Goal: Task Accomplishment & Management: Manage account settings

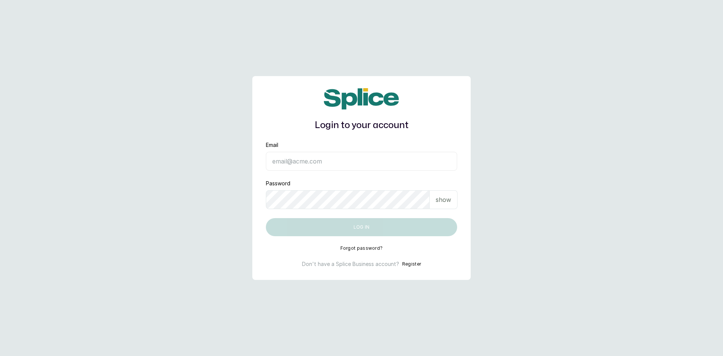
click at [305, 159] on input "Email" at bounding box center [361, 161] width 191 height 19
click at [360, 160] on input "Email" at bounding box center [361, 161] width 191 height 19
click at [439, 202] on p "show" at bounding box center [443, 199] width 15 height 9
click at [439, 202] on p "hide" at bounding box center [445, 199] width 12 height 9
click at [321, 163] on input "Email" at bounding box center [361, 161] width 191 height 19
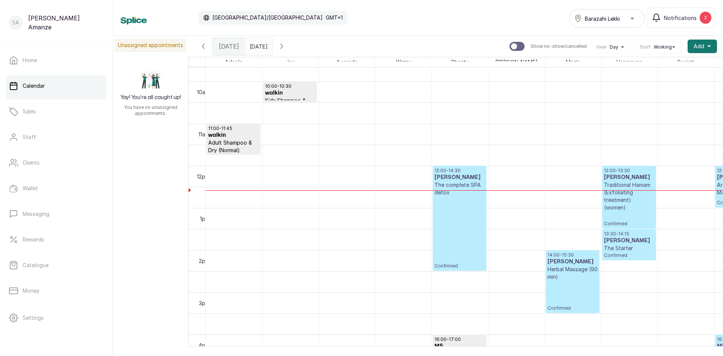
scroll to position [404, 0]
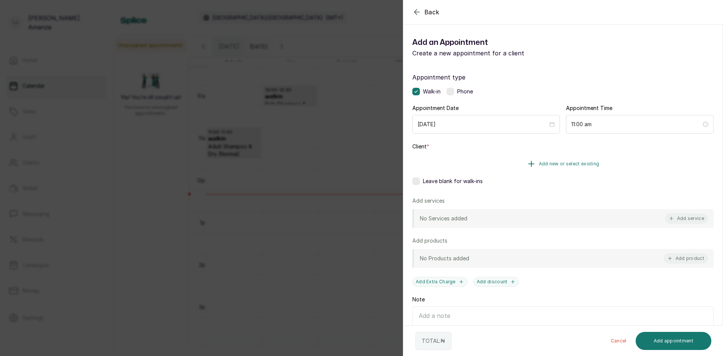
click at [569, 162] on span "Add new or select existing" at bounding box center [569, 164] width 61 height 6
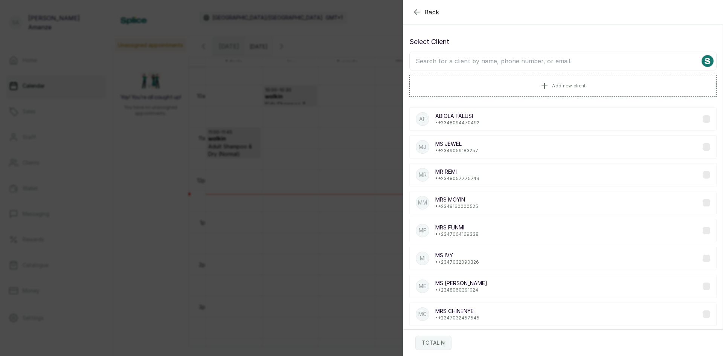
click at [449, 62] on input "text" at bounding box center [562, 61] width 307 height 19
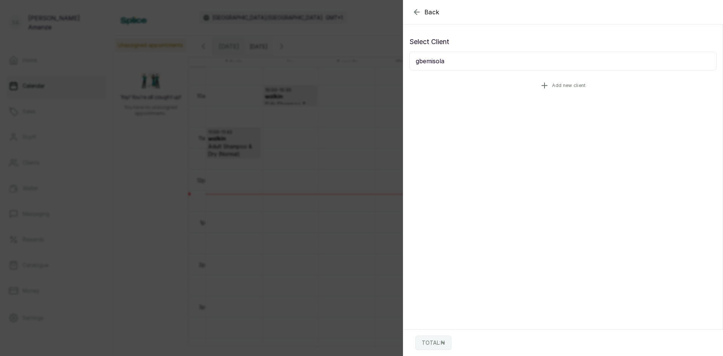
type input "gbemisola"
click at [575, 85] on span "Add new client" at bounding box center [569, 85] width 34 height 6
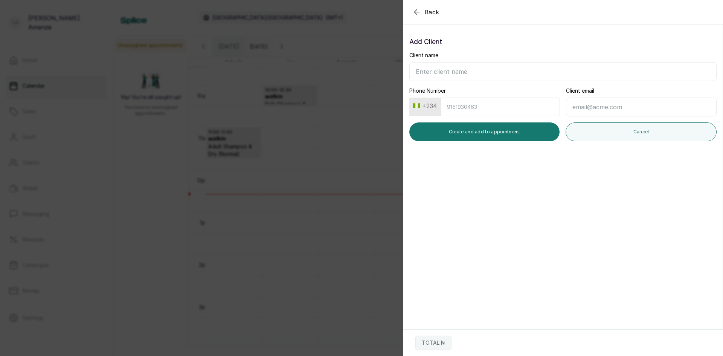
click at [450, 71] on input "Client name" at bounding box center [562, 71] width 307 height 19
type input "[PERSON_NAME]"
click at [485, 108] on input "Phone Number" at bounding box center [500, 107] width 119 height 18
click at [452, 130] on button "Create and add to appointment" at bounding box center [484, 131] width 150 height 19
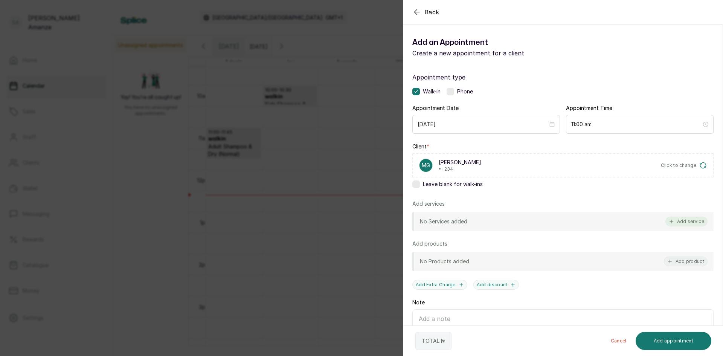
click at [679, 220] on button "Add service" at bounding box center [687, 222] width 42 height 10
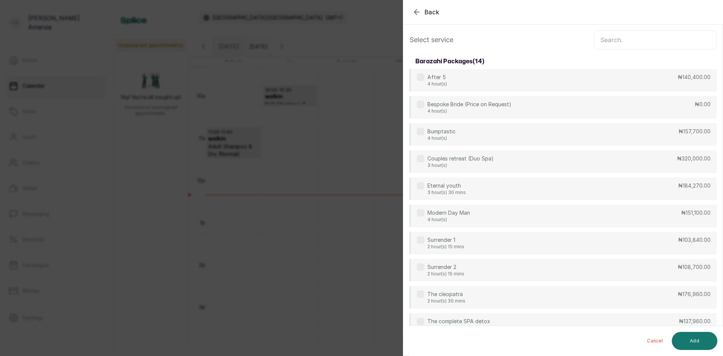
scroll to position [0, 0]
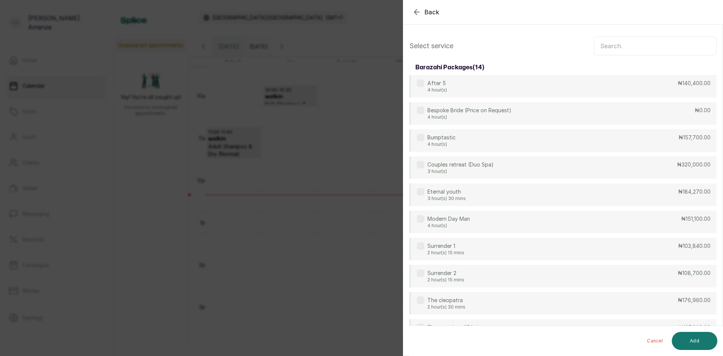
click at [603, 43] on input "text" at bounding box center [655, 46] width 123 height 19
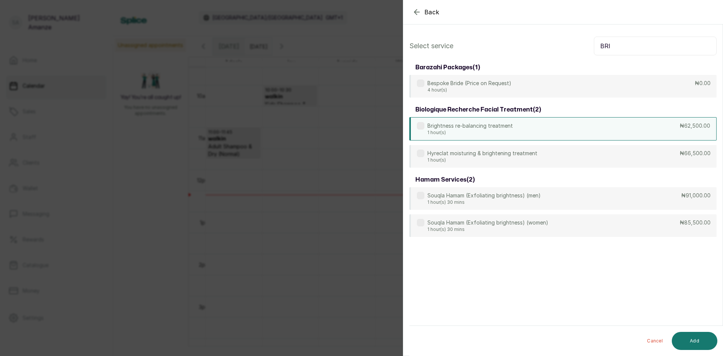
type input "BRI"
click at [656, 128] on div "Brightness re-balancing treatment 1 hour(s) ₦62,500.00" at bounding box center [562, 128] width 307 height 23
click at [698, 341] on button "Add" at bounding box center [695, 341] width 46 height 18
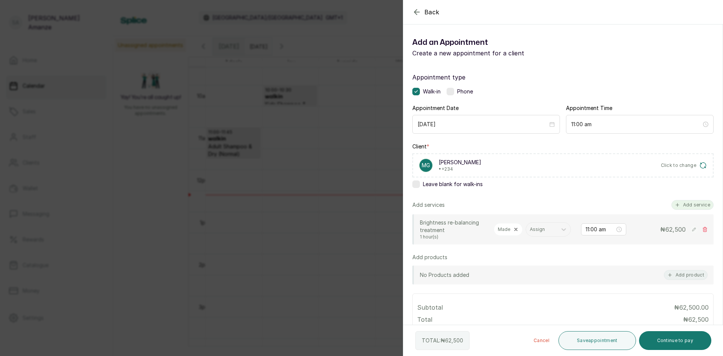
click at [688, 205] on button "Add service" at bounding box center [693, 205] width 42 height 10
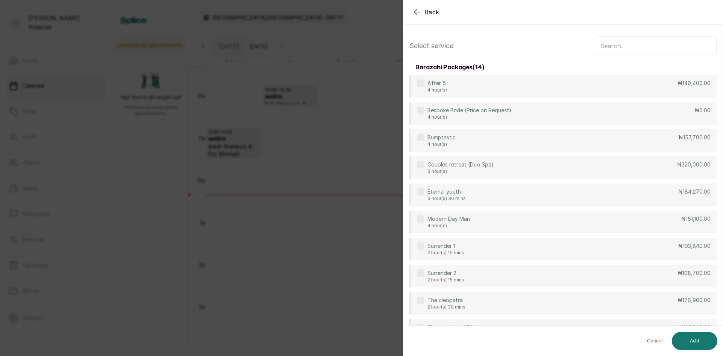
click at [423, 11] on button "Back" at bounding box center [425, 12] width 27 height 9
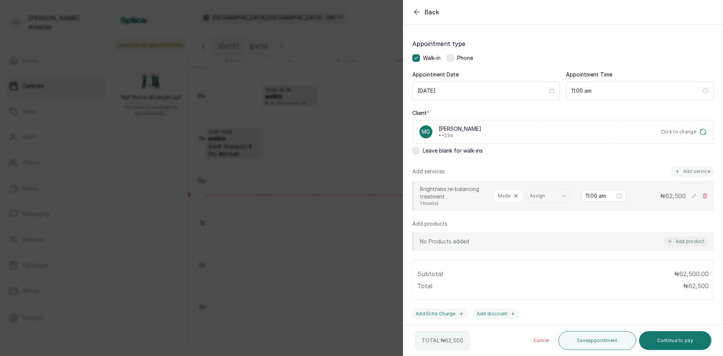
scroll to position [75, 0]
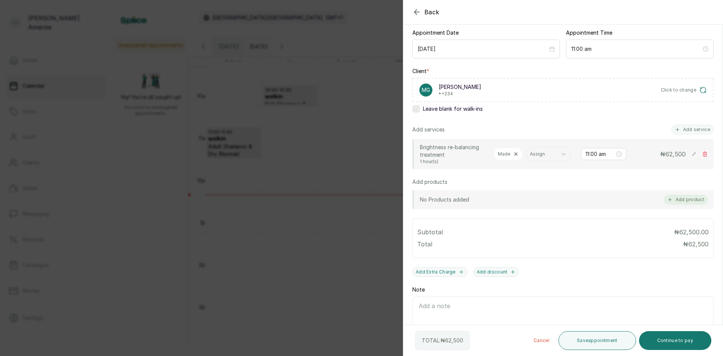
click at [673, 205] on button "Add product" at bounding box center [686, 200] width 44 height 10
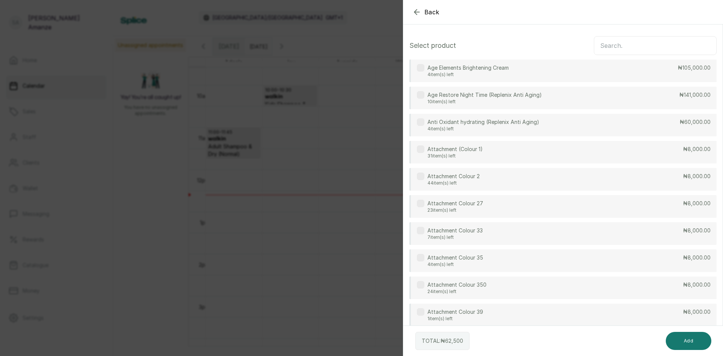
scroll to position [0, 0]
click at [615, 49] on input "text" at bounding box center [655, 46] width 123 height 19
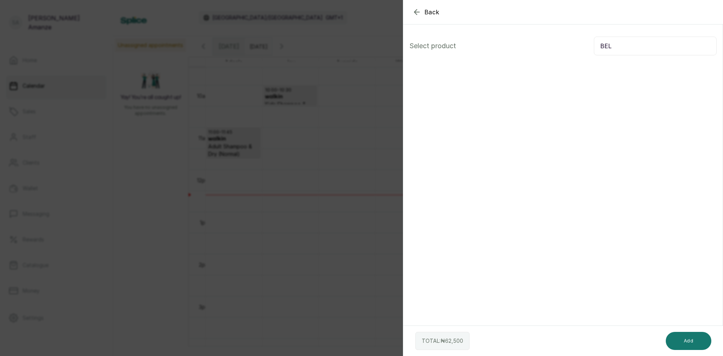
type input "BELM"
click at [601, 48] on input "BELM" at bounding box center [655, 46] width 123 height 19
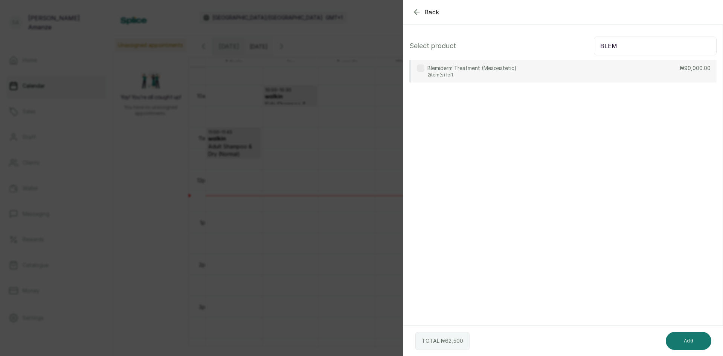
type input "BLEM"
click at [603, 80] on div "Blemiderm Treatment (Mesoestetic) 2 item(s) left ₦90,000.00" at bounding box center [562, 71] width 307 height 23
click at [681, 344] on button "Add" at bounding box center [689, 341] width 46 height 18
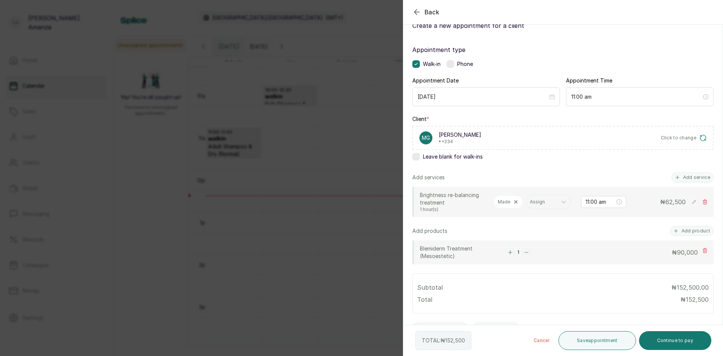
scroll to position [38, 0]
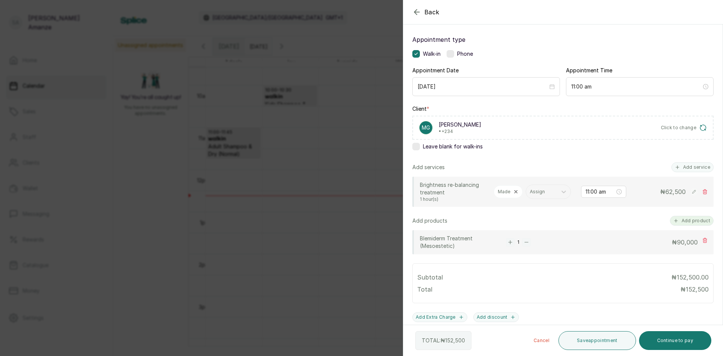
click at [685, 226] on button "Add product" at bounding box center [692, 221] width 44 height 10
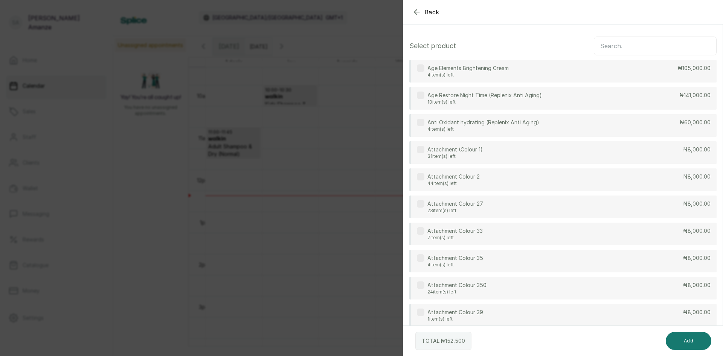
click at [626, 45] on input "text" at bounding box center [655, 46] width 123 height 19
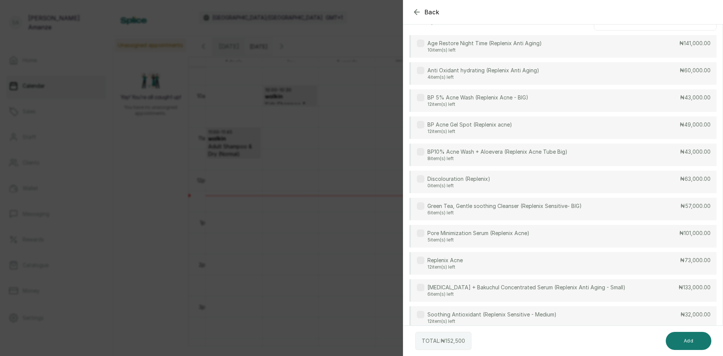
scroll to position [34, 0]
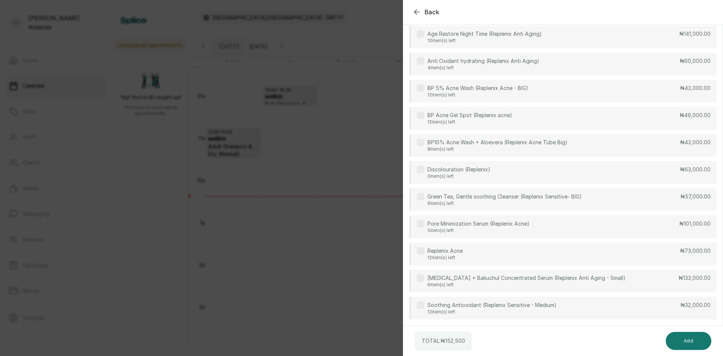
type input "REPL"
click at [455, 87] on p "BP 5% Acne Wash (Replenix Acne - BIG)" at bounding box center [477, 88] width 101 height 8
click at [424, 89] on label at bounding box center [421, 88] width 8 height 8
click at [421, 144] on label at bounding box center [421, 143] width 8 height 8
click at [689, 342] on button "Add" at bounding box center [689, 341] width 46 height 18
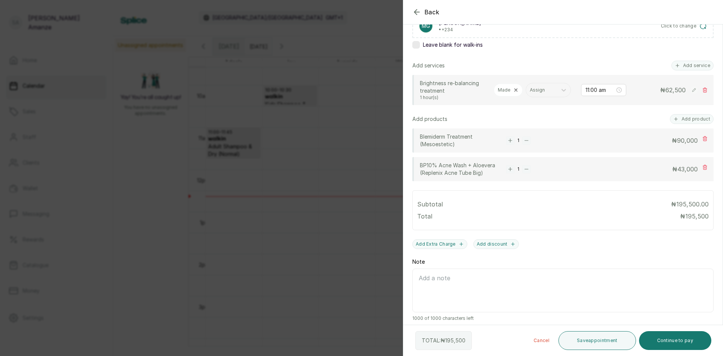
scroll to position [153, 0]
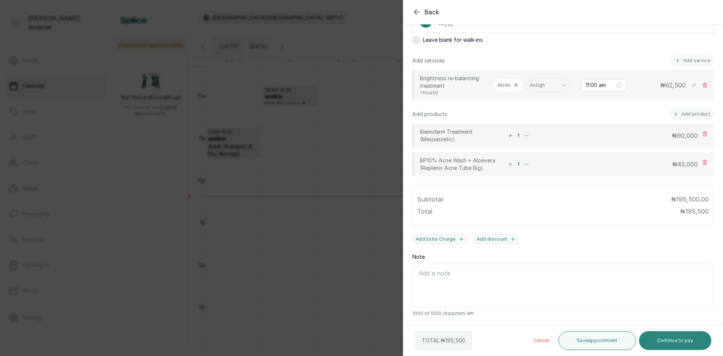
click at [683, 343] on button "Continue to pay" at bounding box center [675, 340] width 73 height 19
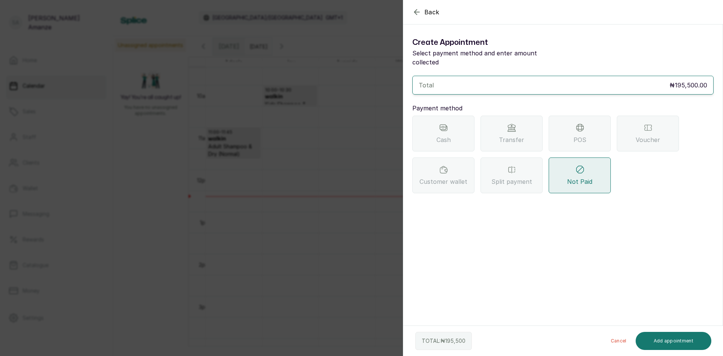
click at [530, 125] on div "Transfer" at bounding box center [512, 134] width 62 height 36
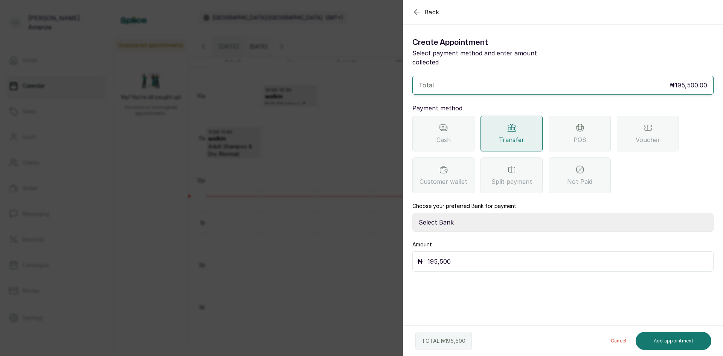
click at [510, 213] on select "Select Bank BARAZAHI LIMITED Access Bank TRACTION/TR BARAZAHI Paystack-Titan Ba…" at bounding box center [562, 222] width 301 height 19
select select "3da602f6-cb5f-407a-81f6-dc86d0307638"
click at [412, 213] on select "Select Bank BARAZAHI LIMITED Access Bank TRACTION/TR BARAZAHI Paystack-Titan Ba…" at bounding box center [562, 222] width 301 height 19
click at [673, 343] on button "Add appointment" at bounding box center [674, 341] width 76 height 18
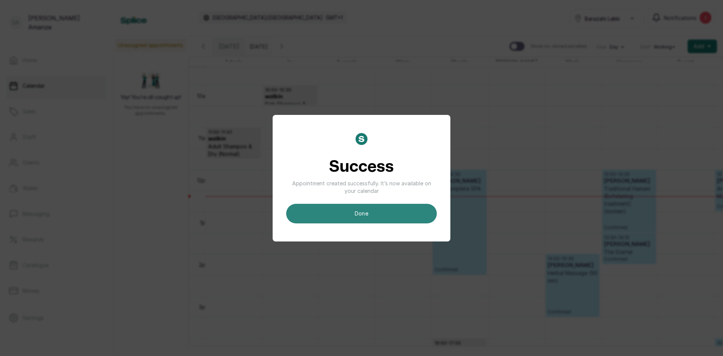
click at [331, 214] on button "done" at bounding box center [361, 214] width 151 height 20
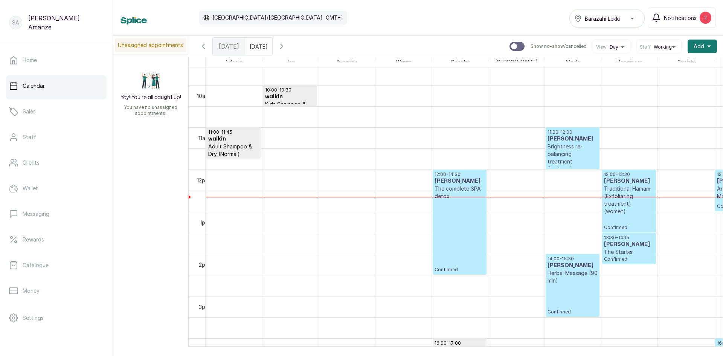
click at [557, 156] on p "Brightness re-balancing treatment" at bounding box center [573, 154] width 50 height 23
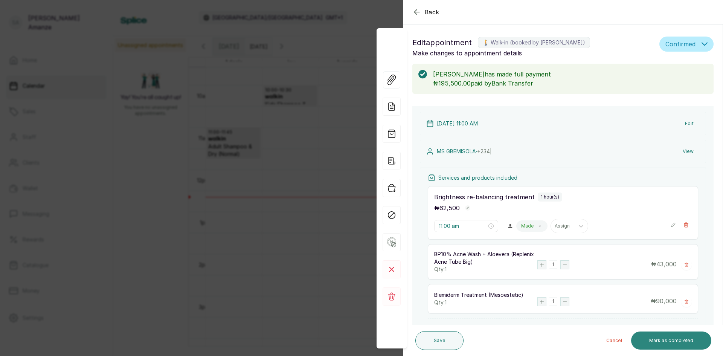
click at [669, 345] on button "Mark as completed" at bounding box center [671, 340] width 80 height 18
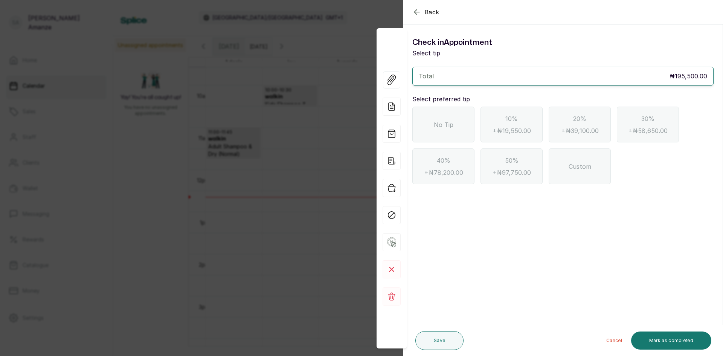
click at [441, 125] on span "No Tip" at bounding box center [444, 124] width 20 height 9
click at [670, 337] on button "Mark as completed" at bounding box center [671, 340] width 80 height 18
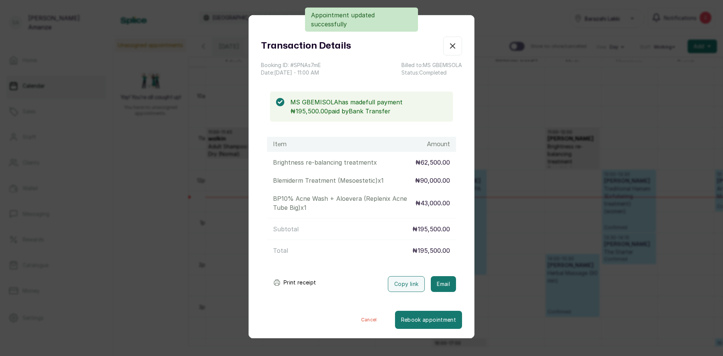
click at [443, 46] on button "Show no-show/cancelled" at bounding box center [452, 46] width 19 height 19
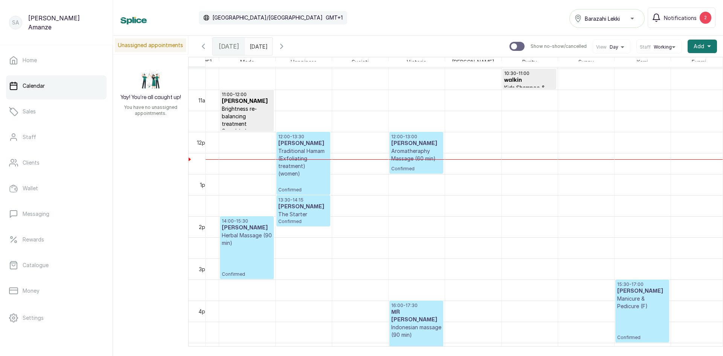
scroll to position [0, 338]
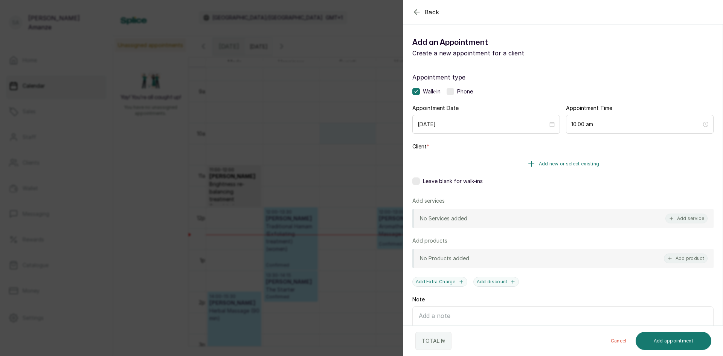
click at [568, 163] on span "Add new or select existing" at bounding box center [569, 164] width 61 height 6
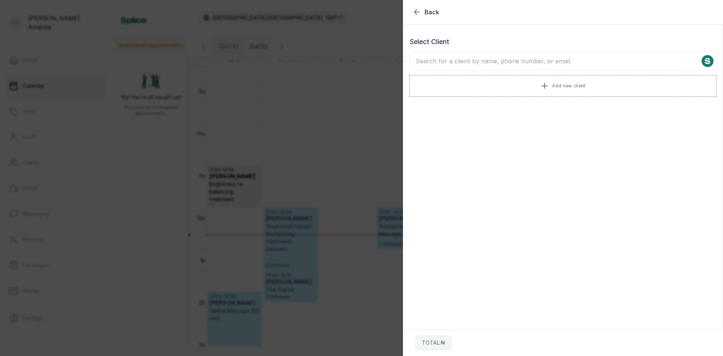
click at [505, 63] on input "text" at bounding box center [562, 61] width 307 height 19
type input "SOLE"
click at [462, 122] on p "• [PHONE_NUMBER]" at bounding box center [472, 123] width 74 height 6
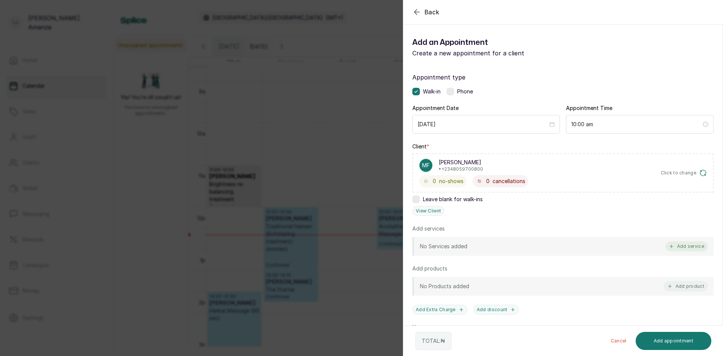
click at [676, 242] on button "Add service" at bounding box center [687, 246] width 42 height 10
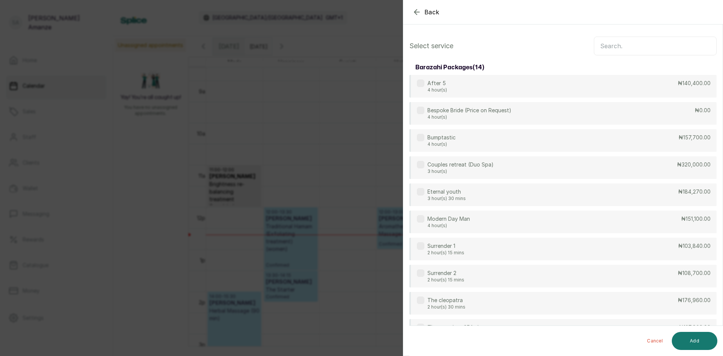
click at [641, 46] on input "text" at bounding box center [655, 46] width 123 height 19
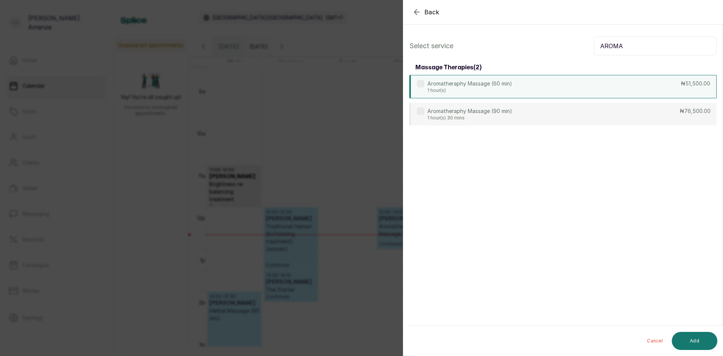
type input "AROMA"
click at [628, 93] on div "Aromatheraphy Massage (60 min) 1 hour(s) ₦51,500.00" at bounding box center [562, 86] width 307 height 23
click at [689, 334] on button "Add" at bounding box center [695, 341] width 46 height 18
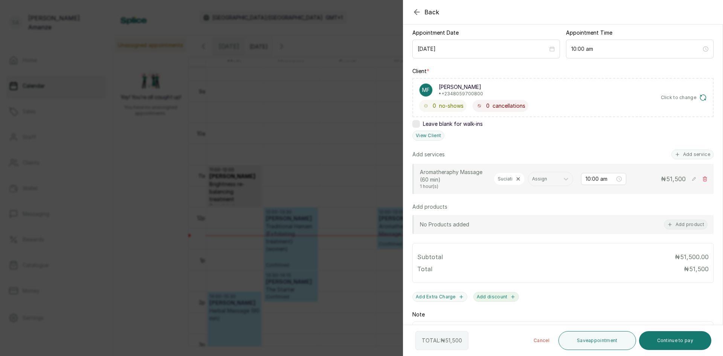
click at [487, 302] on button "Add discount" at bounding box center [496, 297] width 46 height 10
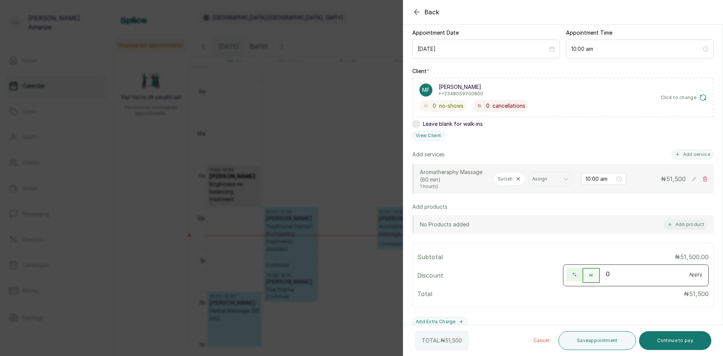
click at [574, 281] on button "%" at bounding box center [574, 275] width 16 height 14
click at [603, 280] on input "0" at bounding box center [641, 274] width 83 height 12
click at [606, 280] on input "0" at bounding box center [641, 274] width 83 height 12
click at [603, 280] on input "5" at bounding box center [641, 274] width 83 height 12
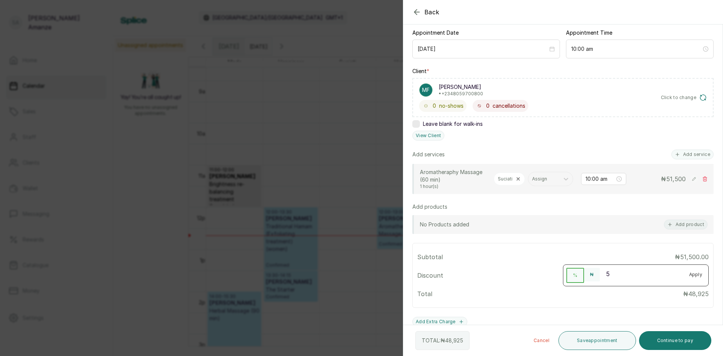
click at [603, 280] on input "5" at bounding box center [641, 274] width 83 height 12
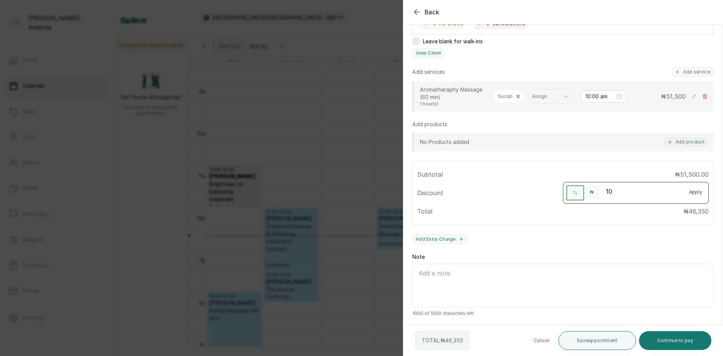
scroll to position [167, 0]
type input "10"
click at [673, 344] on button "Continue to pay" at bounding box center [675, 340] width 73 height 19
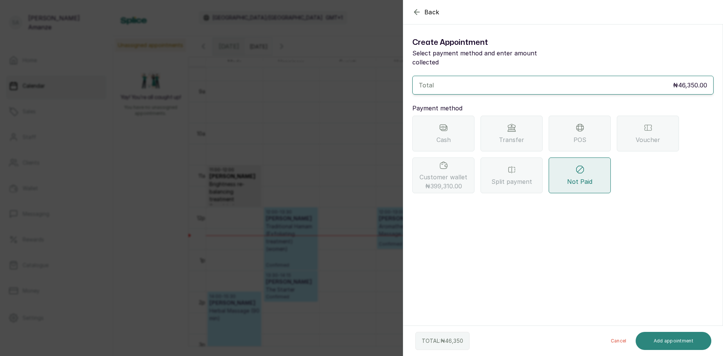
scroll to position [0, 0]
click at [426, 182] on span "₦399,310.00" at bounding box center [443, 186] width 37 height 9
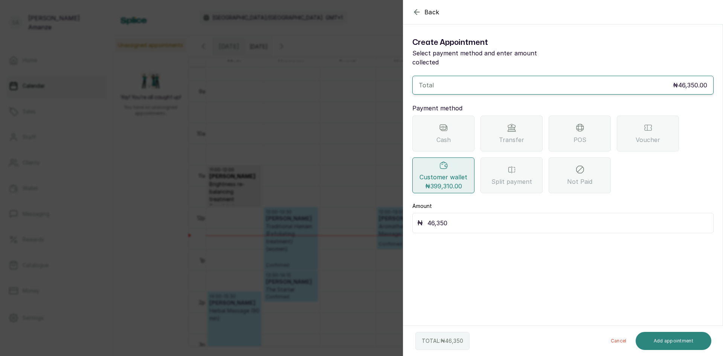
click at [670, 340] on button "Add appointment" at bounding box center [674, 341] width 76 height 18
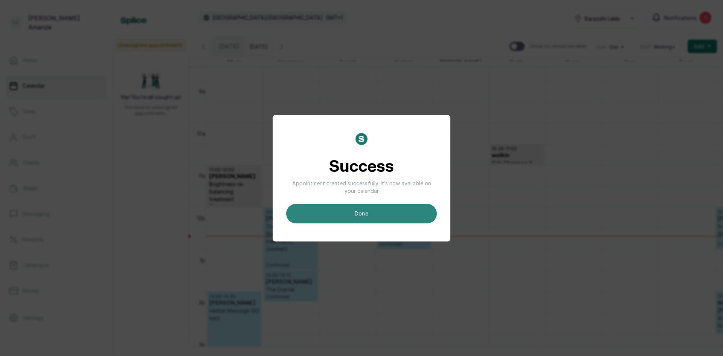
click at [400, 217] on button "done" at bounding box center [361, 214] width 151 height 20
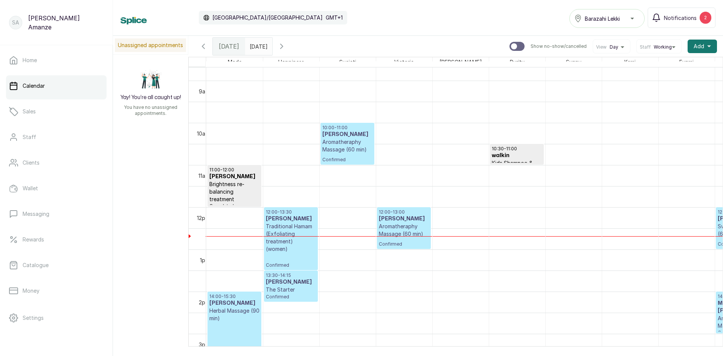
click at [345, 144] on p "Aromatheraphy Massage (60 min)" at bounding box center [347, 145] width 50 height 15
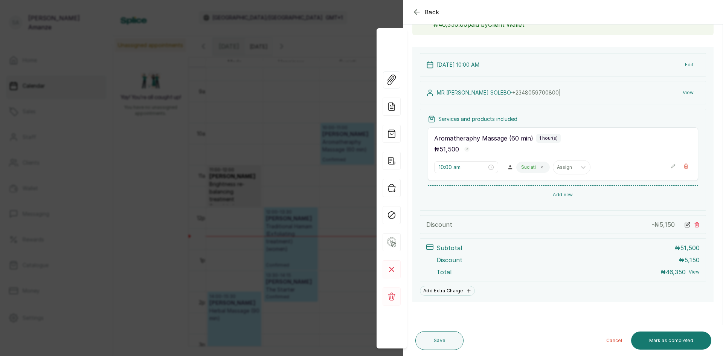
scroll to position [61, 0]
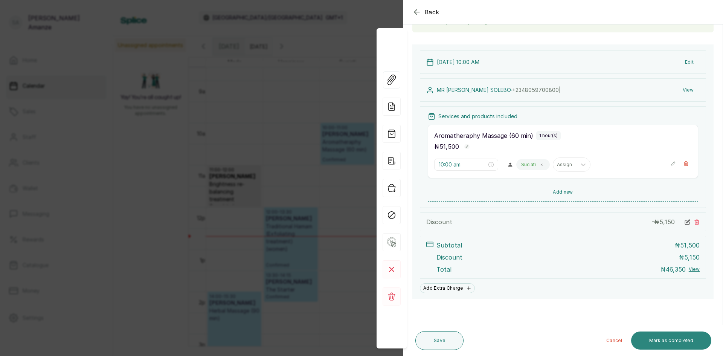
click at [670, 343] on button "Mark as completed" at bounding box center [671, 340] width 80 height 18
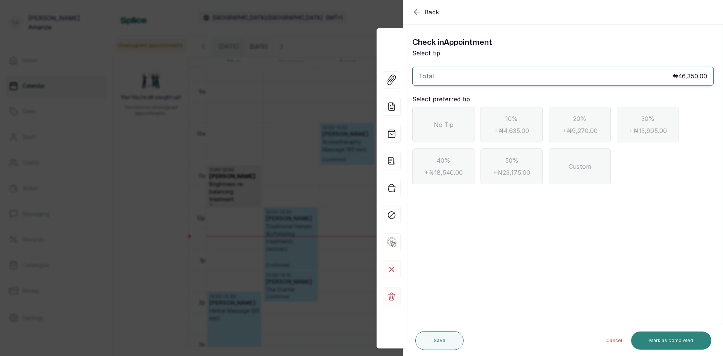
scroll to position [0, 0]
click at [432, 127] on div "No Tip" at bounding box center [443, 125] width 62 height 36
drag, startPoint x: 667, startPoint y: 337, endPoint x: 663, endPoint y: 336, distance: 3.9
click at [666, 337] on button "Mark as completed" at bounding box center [671, 340] width 80 height 18
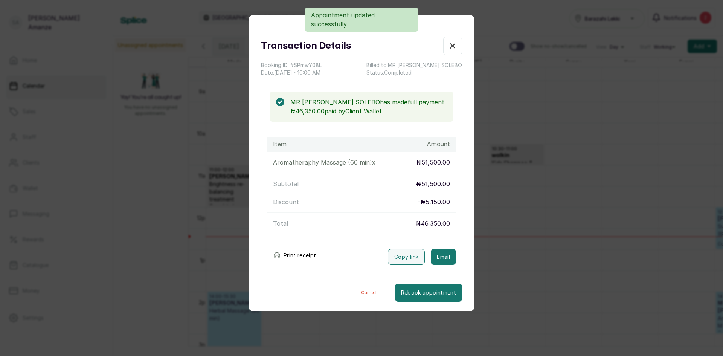
click at [450, 45] on icon "button" at bounding box center [452, 46] width 5 height 5
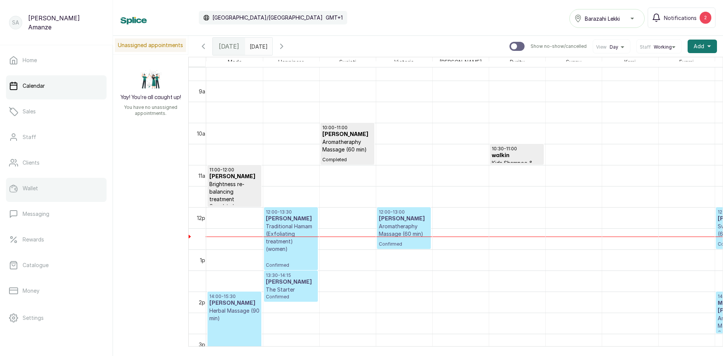
click at [41, 186] on link "Wallet" at bounding box center [56, 188] width 101 height 21
